Goal: Task Accomplishment & Management: Use online tool/utility

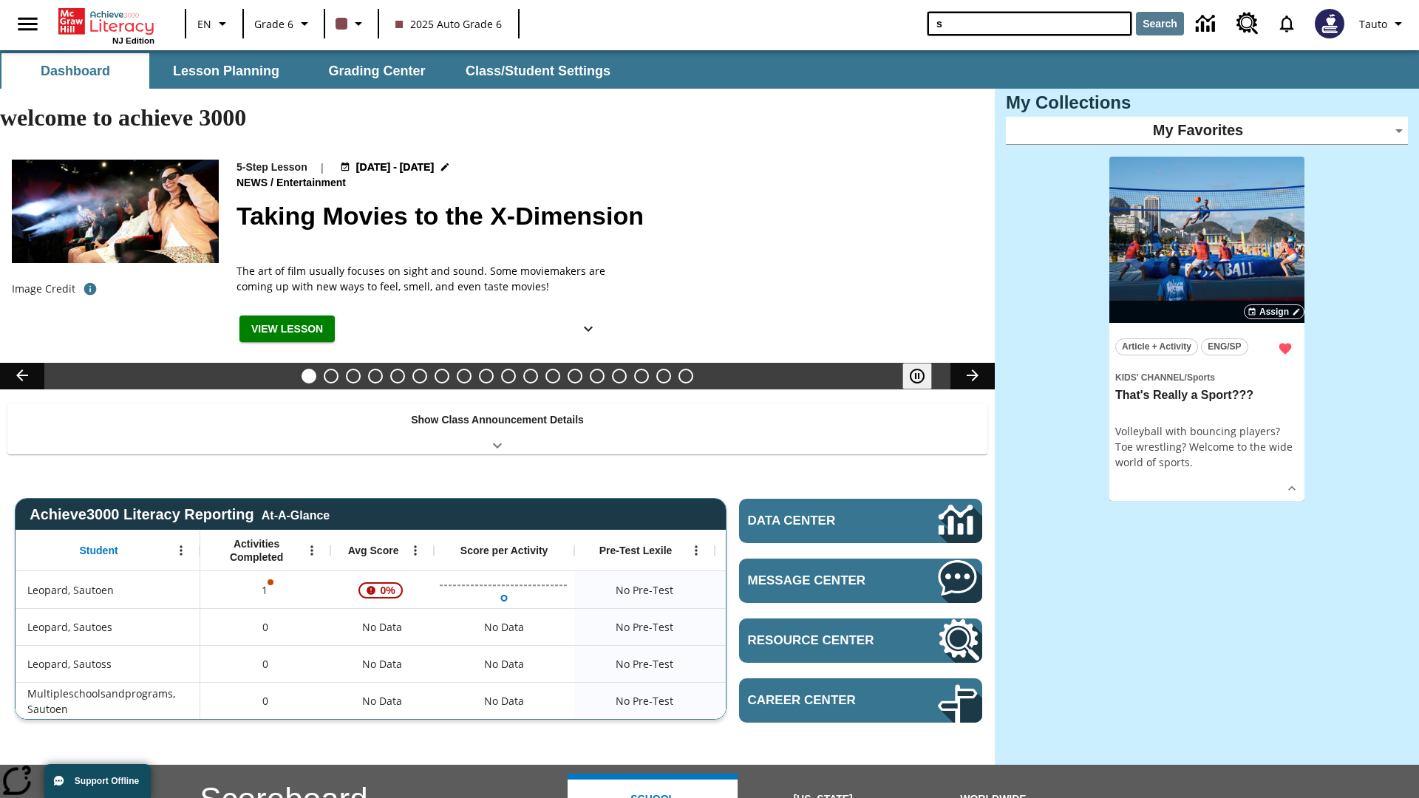
type input "s"
click at [1160, 24] on button "Search" at bounding box center [1160, 24] width 48 height 24
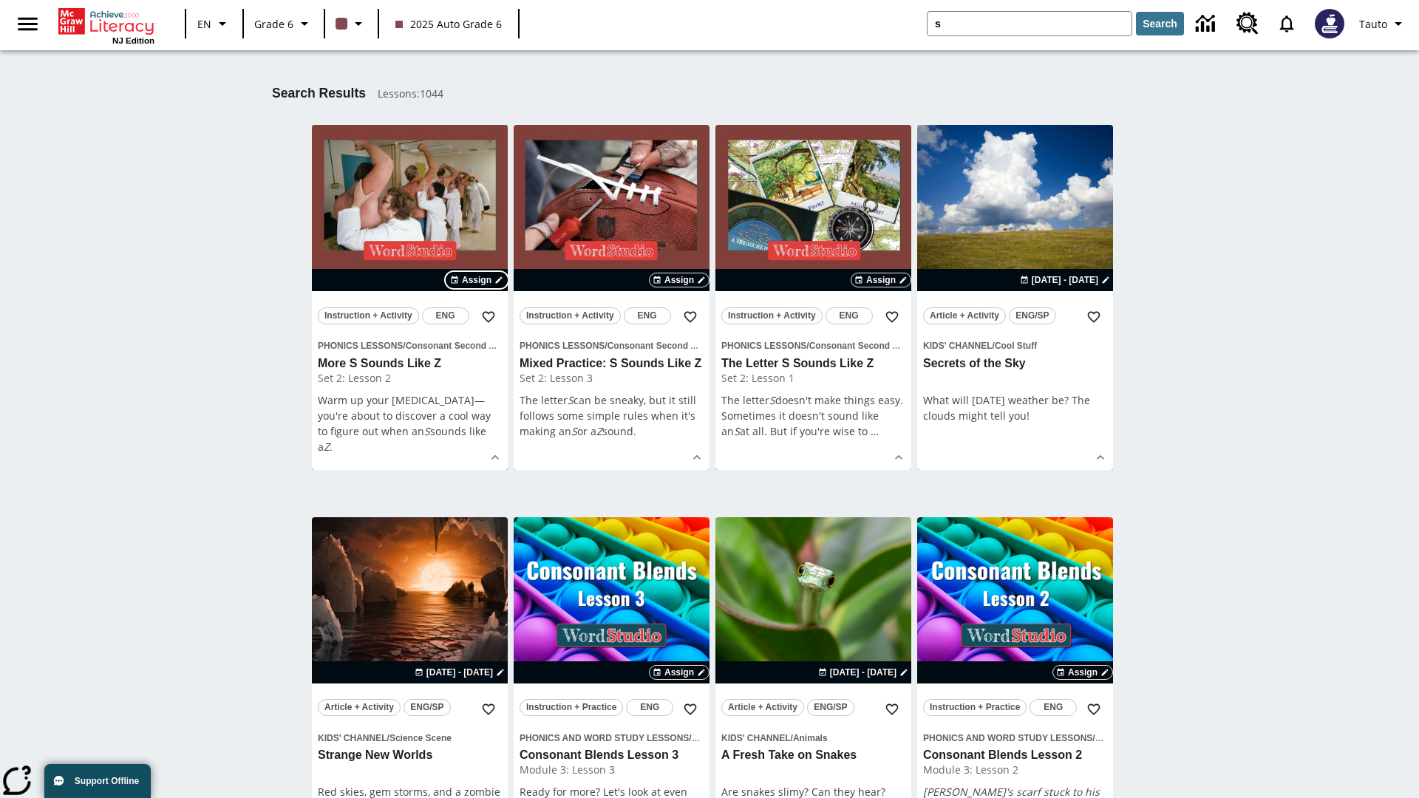
click at [478, 280] on span "Assign" at bounding box center [477, 280] width 30 height 13
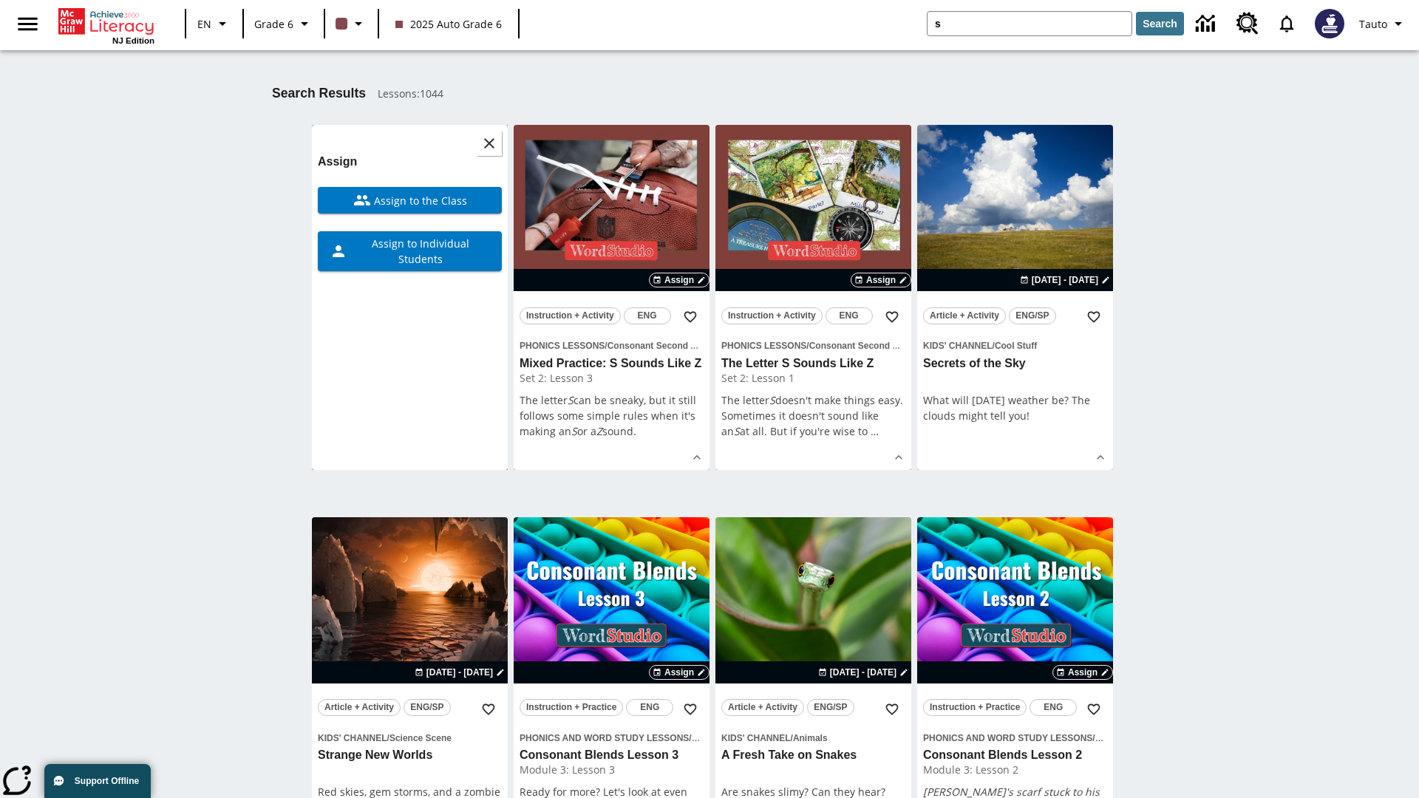
scroll to position [231, 0]
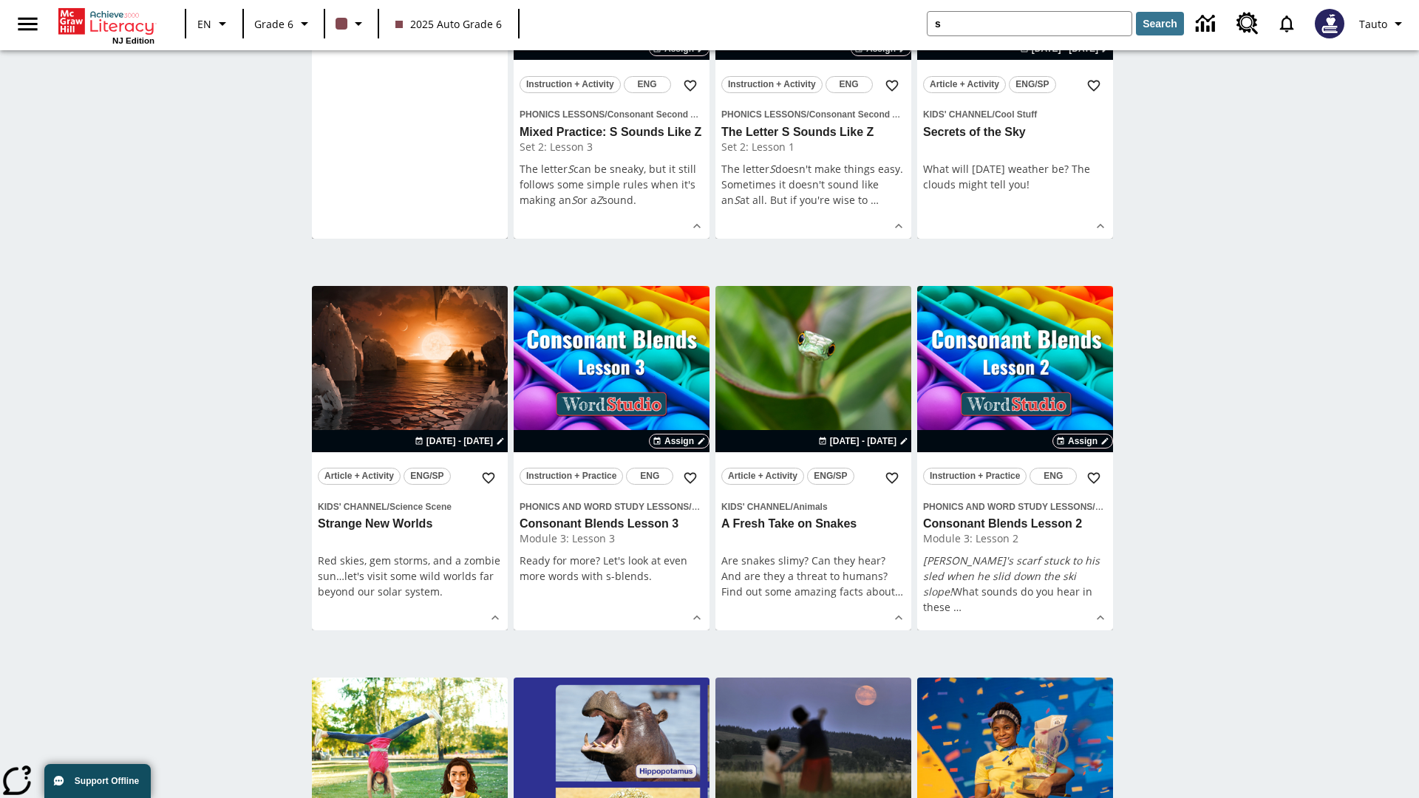
click at [410, 35] on span "Assign to Individual Students" at bounding box center [418, 19] width 143 height 31
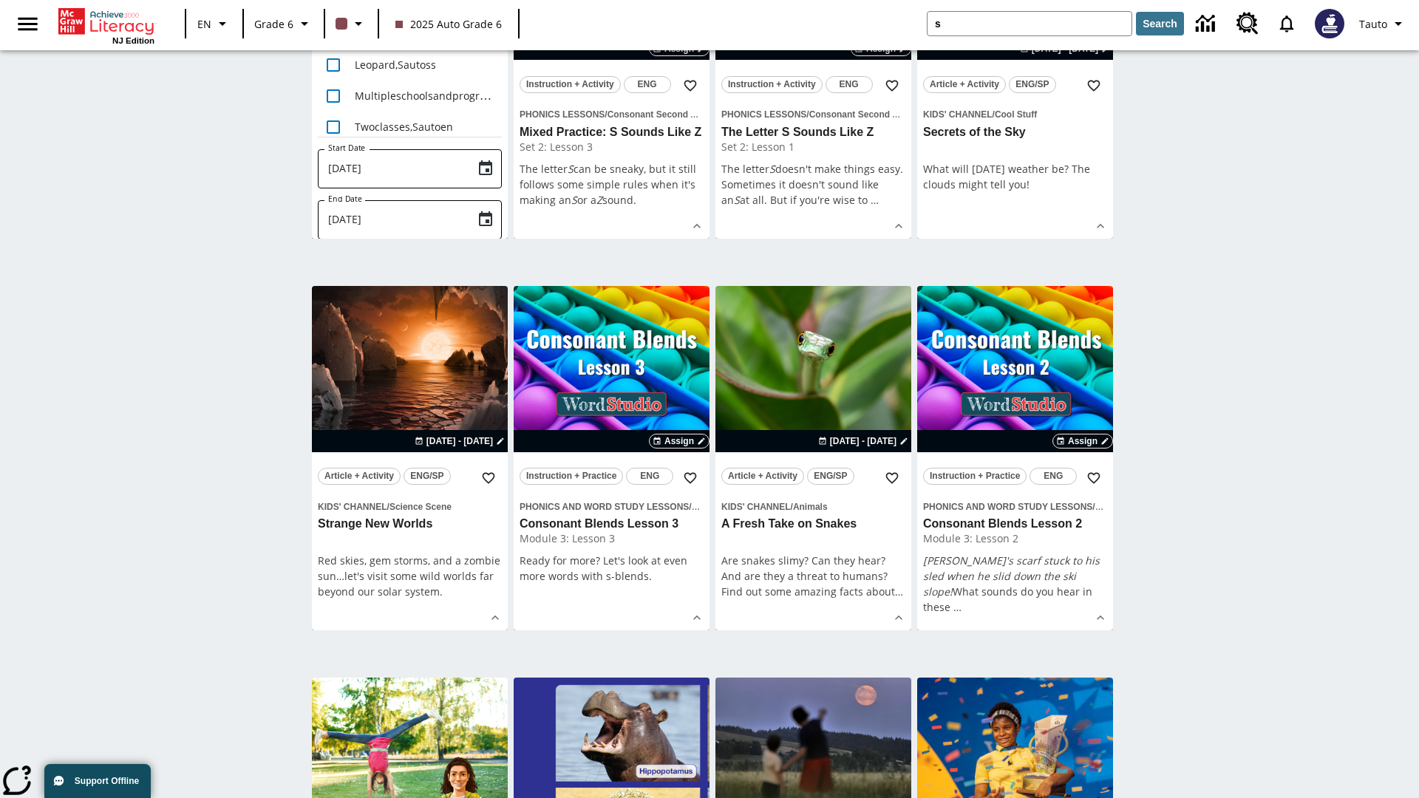
scroll to position [0, 0]
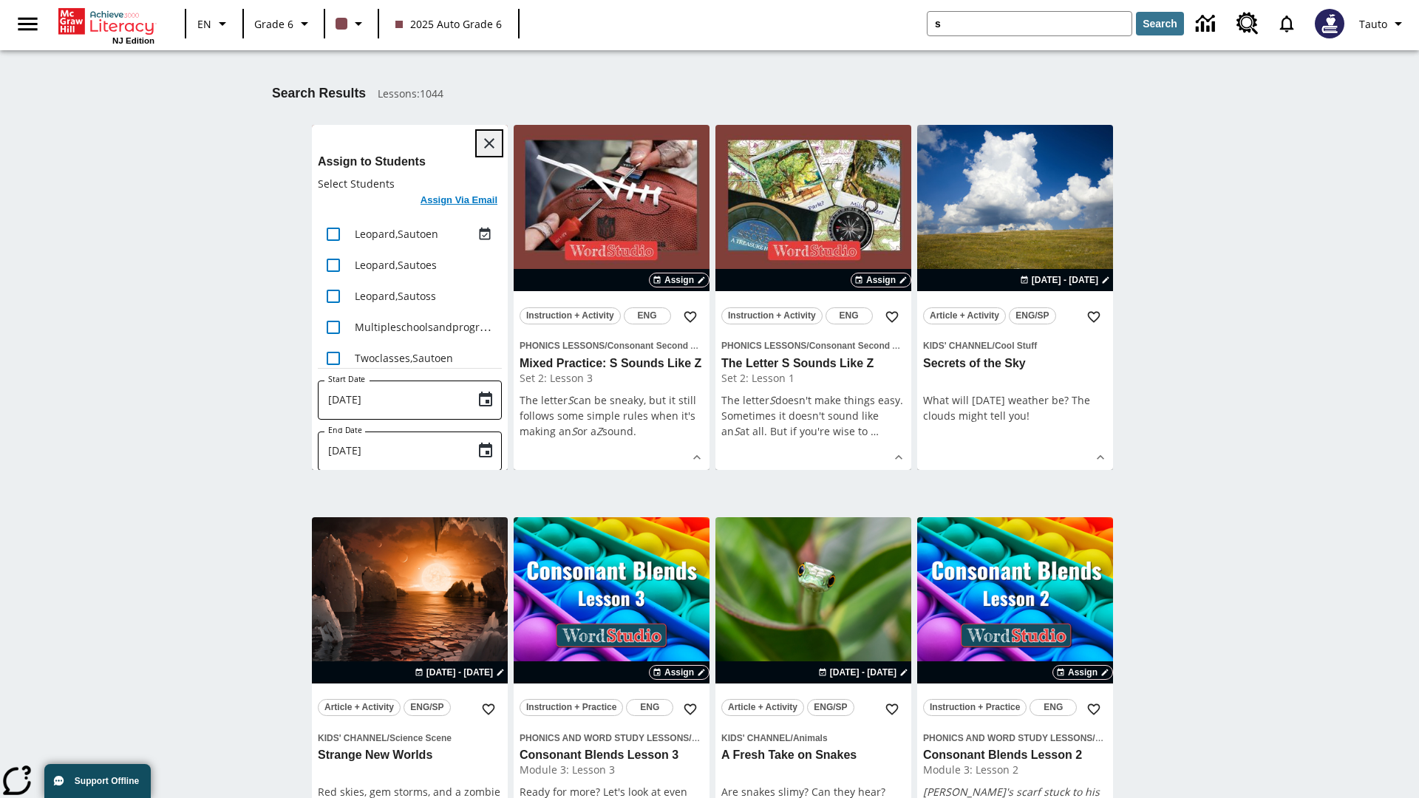
click at [489, 143] on icon "Close" at bounding box center [489, 143] width 10 height 10
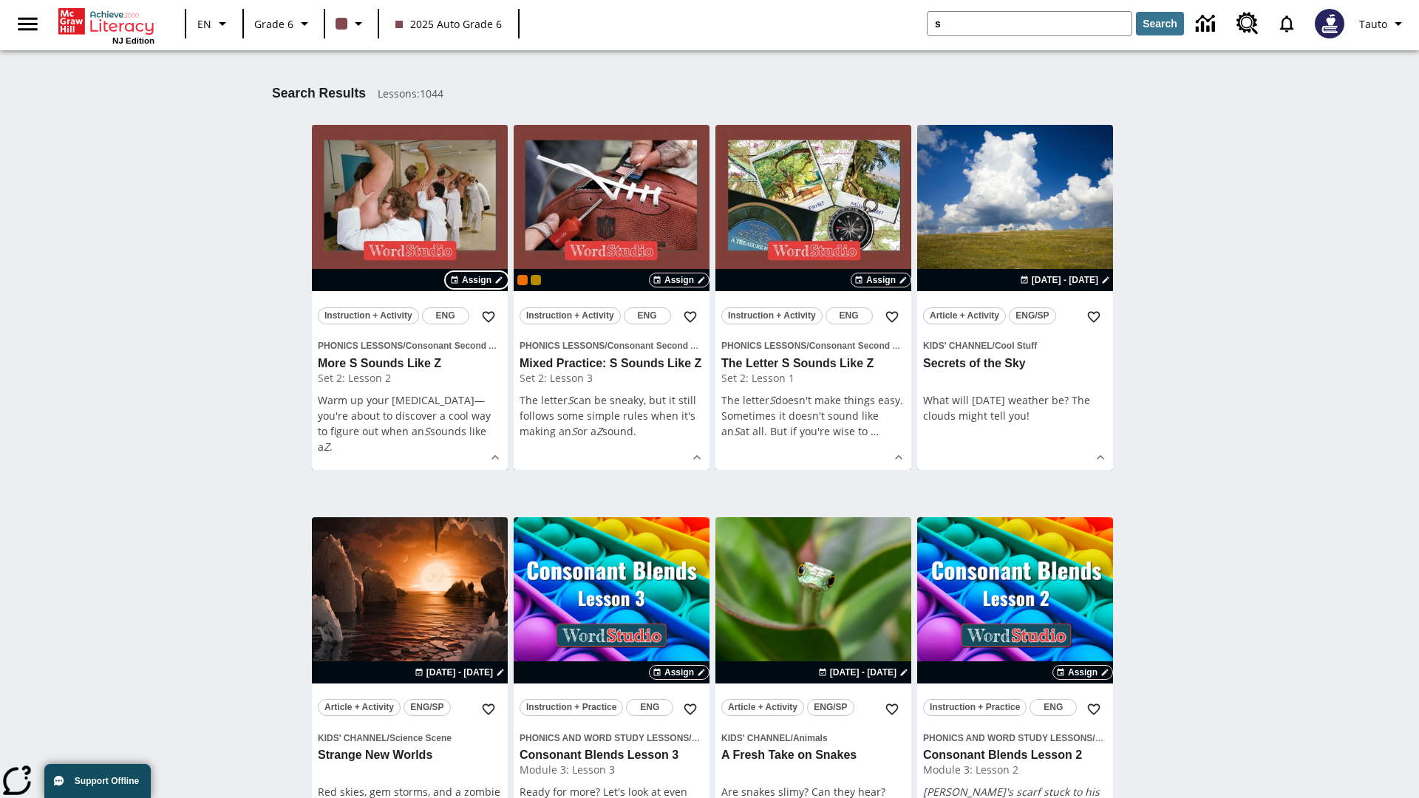
click at [478, 280] on span "Assign" at bounding box center [477, 280] width 30 height 13
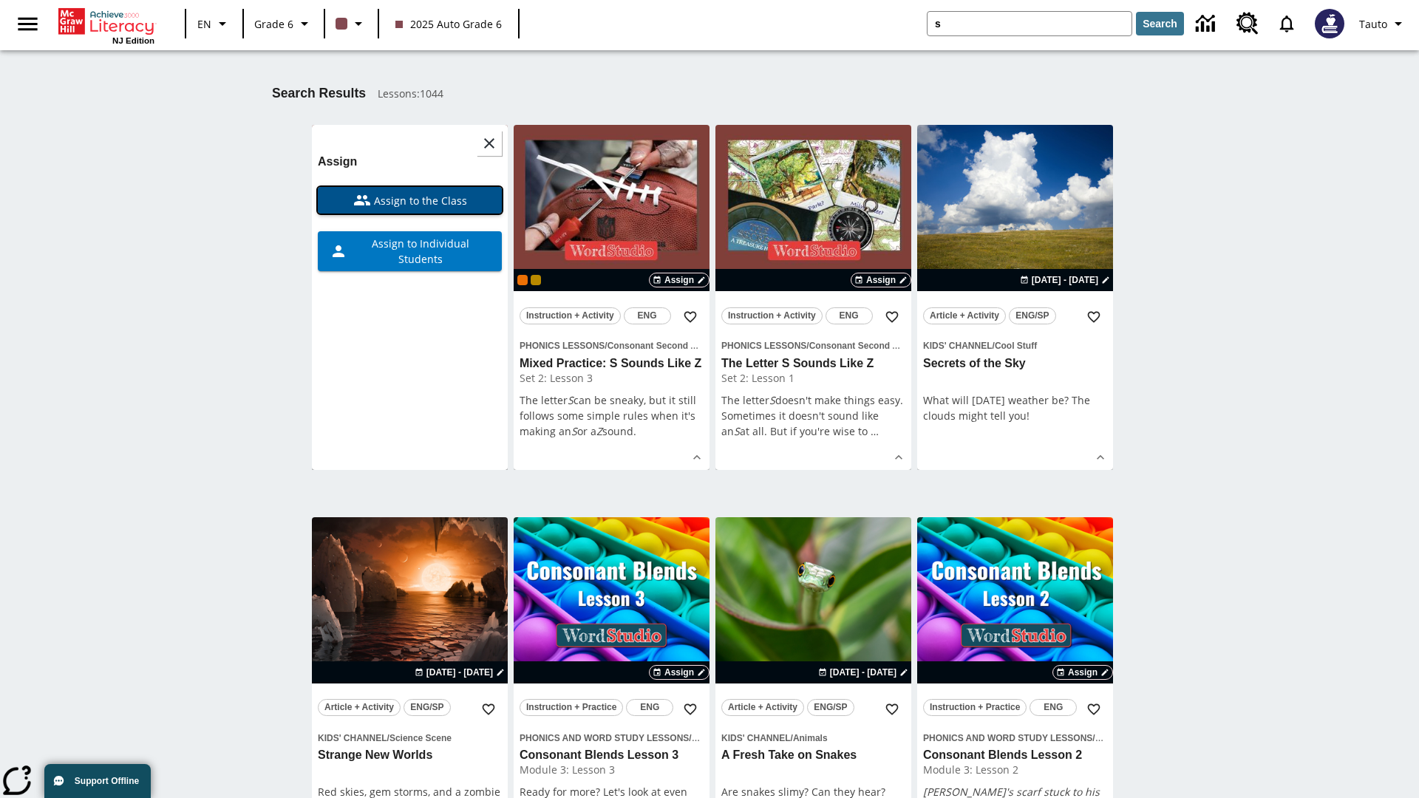
click at [410, 200] on span "Assign to the Class" at bounding box center [419, 201] width 96 height 16
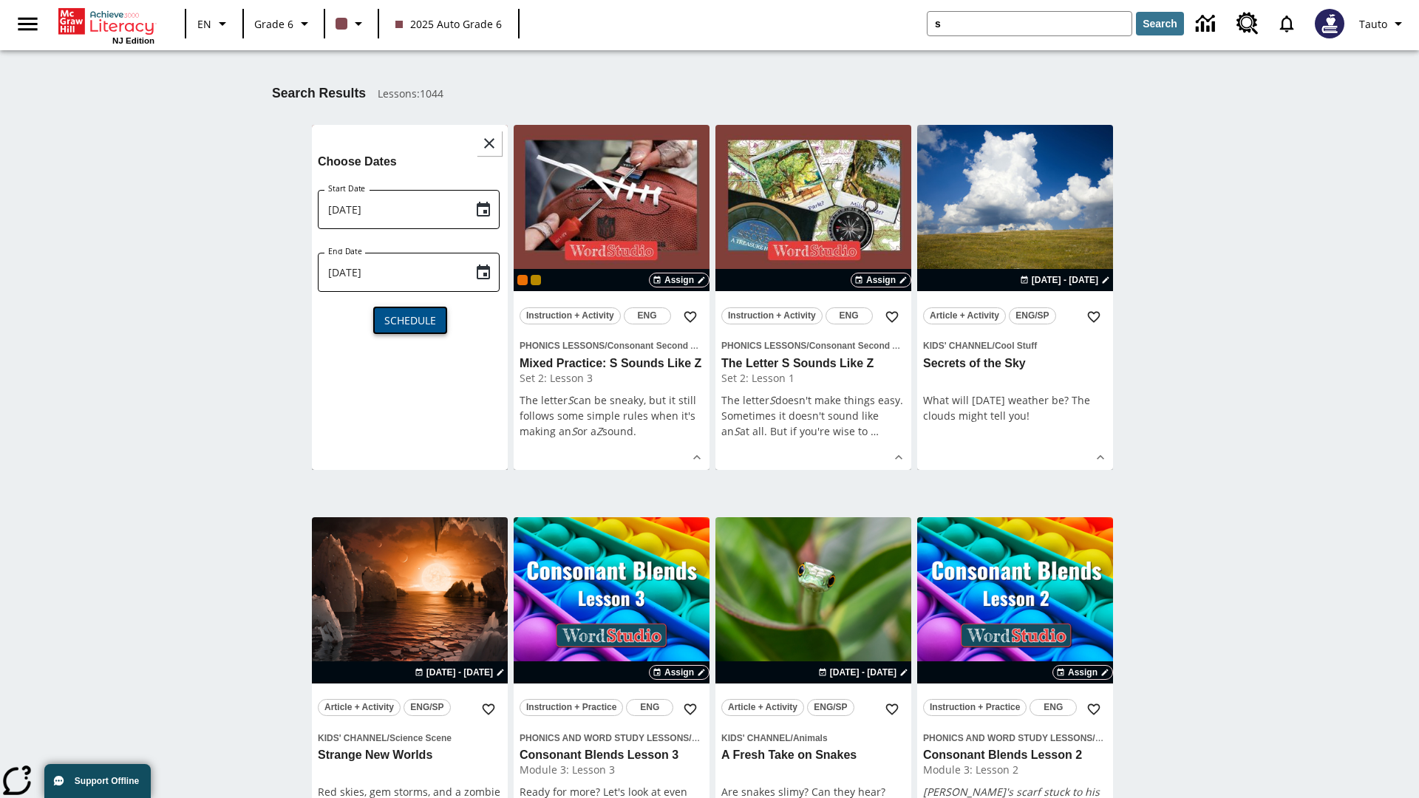
click at [410, 319] on span "Schedule" at bounding box center [410, 321] width 52 height 16
